Goal: Task Accomplishment & Management: Use online tool/utility

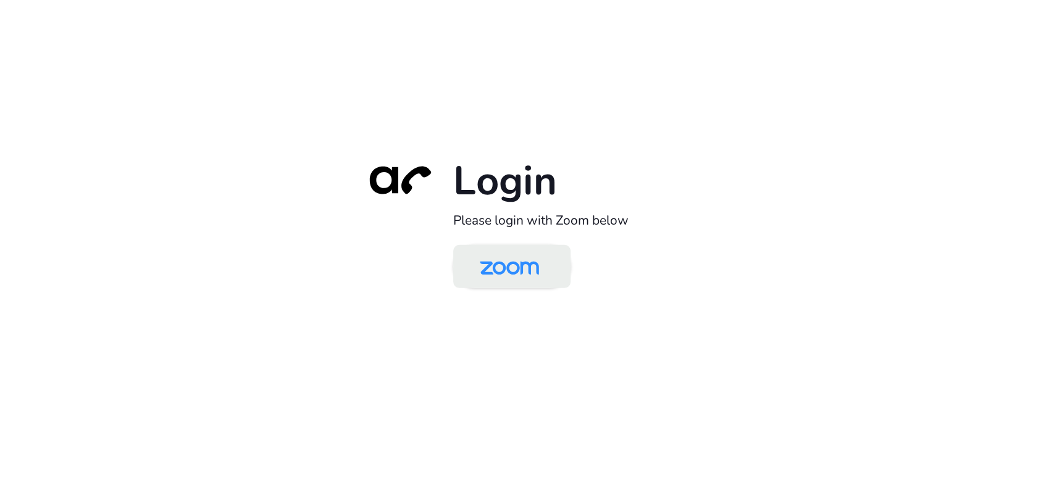
click at [514, 285] on img at bounding box center [509, 268] width 85 height 40
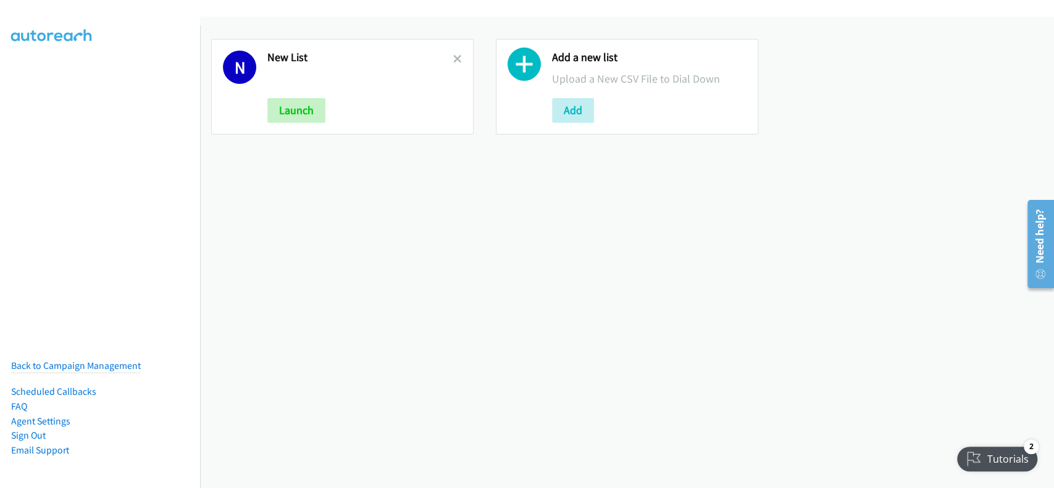
click at [976, 238] on div "N New List Launch Add a new list Upload a New CSV File to Dial Down Add" at bounding box center [627, 253] width 854 height 472
click at [623, 392] on div "N New List Launch Add a new list Upload a New CSV File to Dial Down Add" at bounding box center [627, 253] width 854 height 472
